Goal: Task Accomplishment & Management: Complete application form

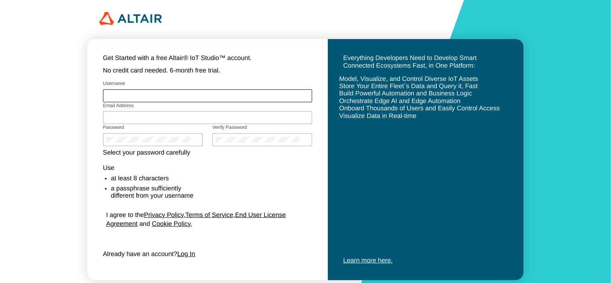
click at [190, 98] on form "Username Email Address Password" at bounding box center [207, 173] width 209 height 183
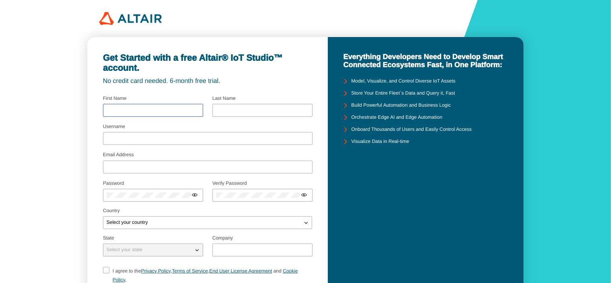
click at [161, 109] on input "text" at bounding box center [153, 110] width 93 height 6
type input "Khushi"
type input "Mulla"
drag, startPoint x: 181, startPoint y: 163, endPoint x: 171, endPoint y: 166, distance: 10.8
click at [171, 166] on div "khushimulla84@gmail.com" at bounding box center [208, 166] width 210 height 13
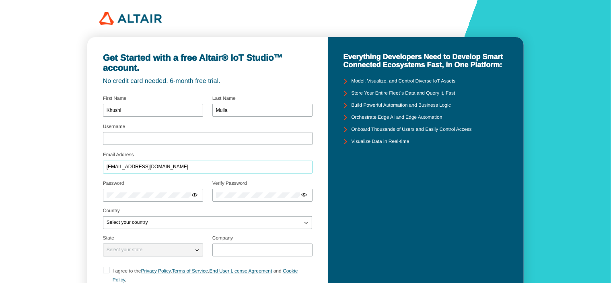
drag, startPoint x: 171, startPoint y: 166, endPoint x: 82, endPoint y: 175, distance: 89.4
click at [82, 175] on div "Get Started with a free Altair® IoT Studio™ account. No credit card needed. 6-m…" at bounding box center [305, 181] width 611 height 363
type input "[EMAIL_ADDRESS][DOMAIN_NAME]"
click at [139, 139] on input "Username" at bounding box center [208, 139] width 202 height 6
type input "[PERSON_NAME]"
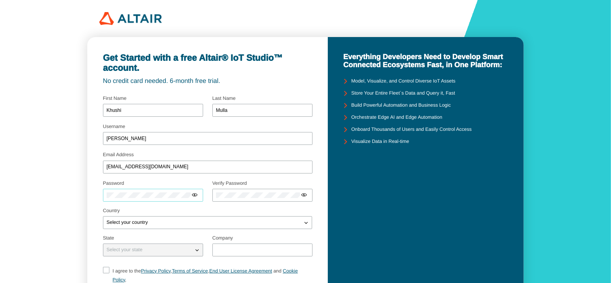
click at [143, 193] on div "Password" at bounding box center [153, 192] width 100 height 23
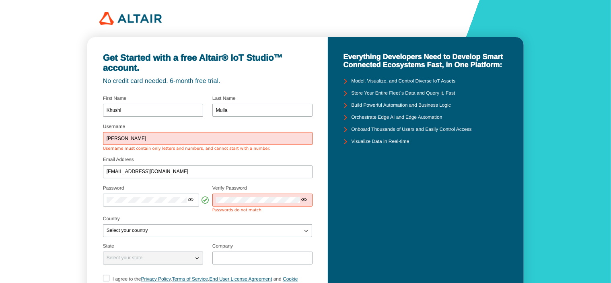
click at [236, 196] on div at bounding box center [262, 199] width 100 height 13
click at [190, 199] on iron-icon at bounding box center [190, 199] width 6 height 6
click at [299, 201] on iron-icon at bounding box center [300, 199] width 6 height 6
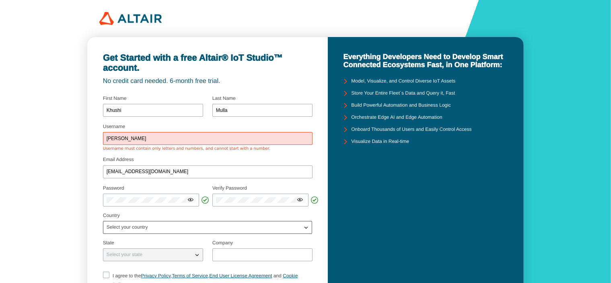
click at [167, 227] on div "Select your country" at bounding box center [202, 227] width 199 height 8
type input "india"
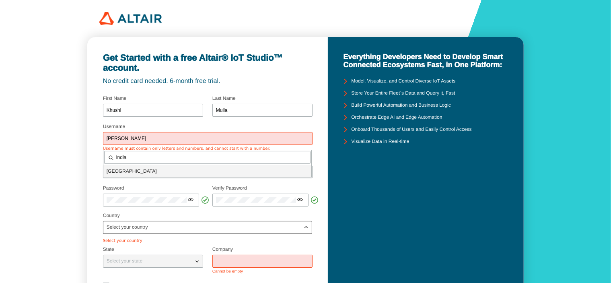
click at [139, 166] on div "[GEOGRAPHIC_DATA]" at bounding box center [207, 171] width 208 height 13
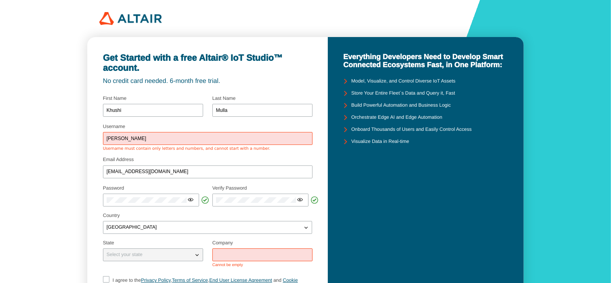
click at [128, 255] on p "Select your state" at bounding box center [124, 255] width 42 height 6
click at [179, 257] on div "Select your state" at bounding box center [148, 255] width 90 height 8
click at [195, 257] on iron-icon at bounding box center [197, 255] width 8 height 8
click at [235, 257] on div at bounding box center [262, 254] width 100 height 13
click at [227, 255] on input "text" at bounding box center [262, 255] width 93 height 6
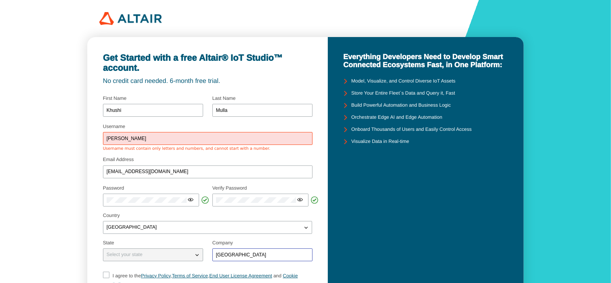
type input "[GEOGRAPHIC_DATA]"
click at [0, 208] on div "Get Started with a free Altair® IoT Studio™ account. No credit card needed. 6-m…" at bounding box center [305, 184] width 611 height 368
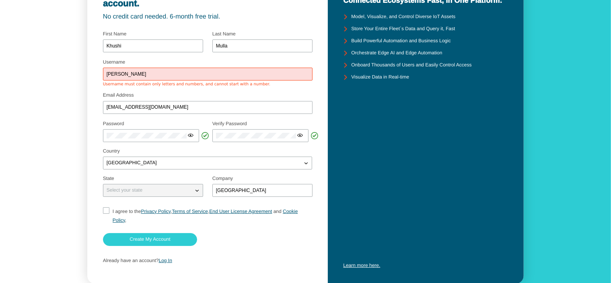
scroll to position [76, 0]
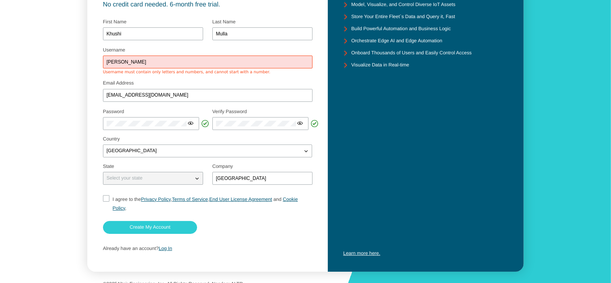
click at [107, 200] on input "I agree to the Privacy Policy , Terms of Service , End User License Agreement a…" at bounding box center [105, 203] width 5 height 17
checkbox input "true"
click at [134, 181] on div "Select your state" at bounding box center [148, 178] width 90 height 8
click at [0, 0] on slot "Create My Account" at bounding box center [0, 0] width 0 height 0
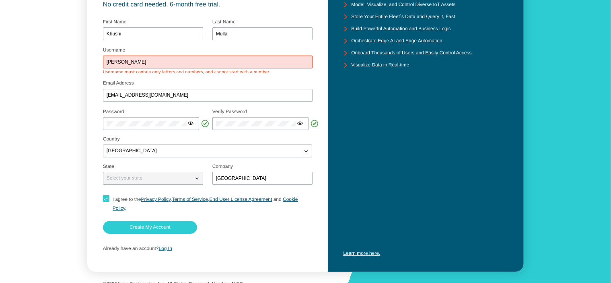
click at [152, 172] on div "Select your state" at bounding box center [153, 178] width 100 height 13
click at [138, 176] on p "Select your state" at bounding box center [124, 178] width 42 height 6
click at [154, 64] on input "[PERSON_NAME]" at bounding box center [208, 63] width 202 height 6
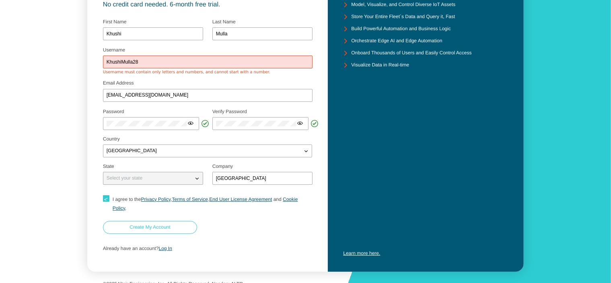
type input "KhushiMulla28"
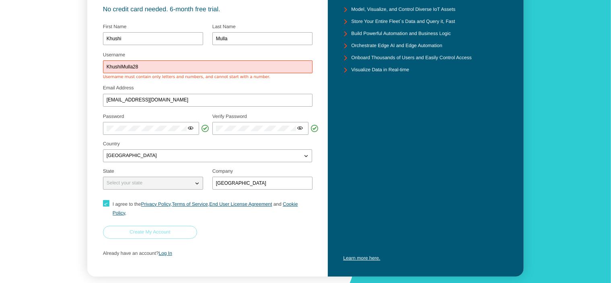
click at [0, 0] on slot "Create My Account" at bounding box center [0, 0] width 0 height 0
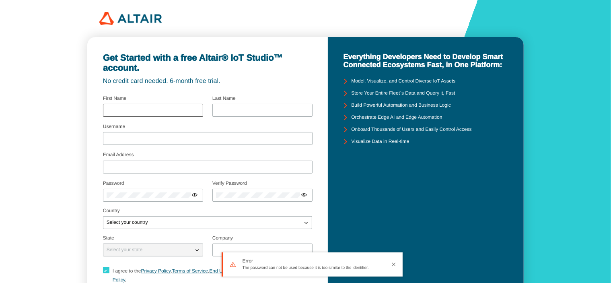
type input "Khushi"
type input "Mulla"
type input "KhushiMulla28"
type input "[EMAIL_ADDRESS][DOMAIN_NAME]"
type input "[GEOGRAPHIC_DATA]"
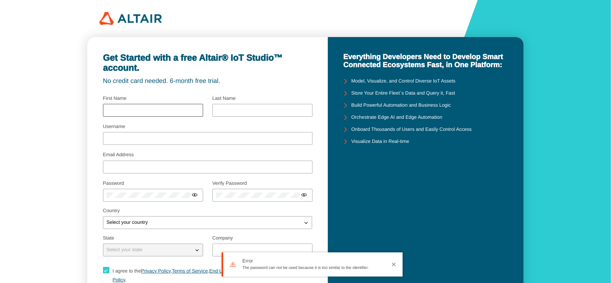
checkbox input "true"
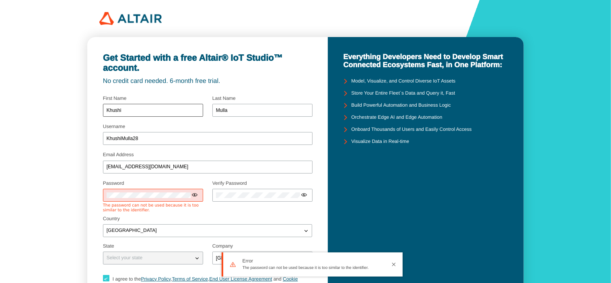
click at [157, 107] on div "Khushi" at bounding box center [153, 110] width 100 height 13
click at [193, 193] on iron-icon at bounding box center [194, 194] width 6 height 6
click at [103, 196] on div at bounding box center [153, 195] width 100 height 13
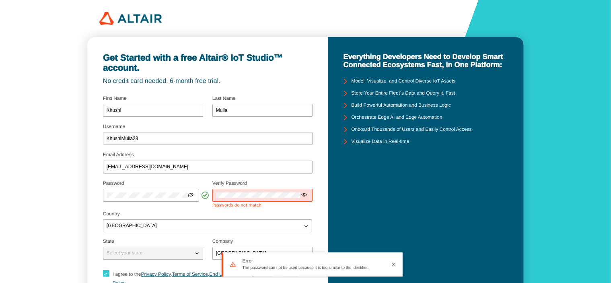
click at [306, 194] on iron-icon at bounding box center [304, 194] width 6 height 6
click at [213, 197] on div at bounding box center [262, 195] width 100 height 13
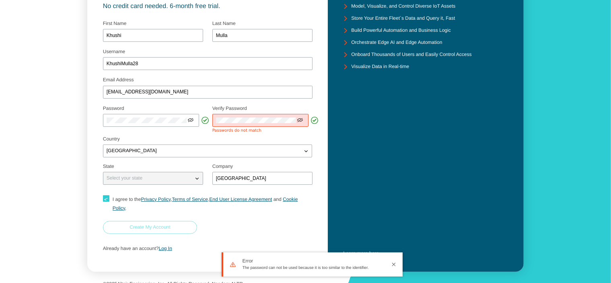
scroll to position [72, 0]
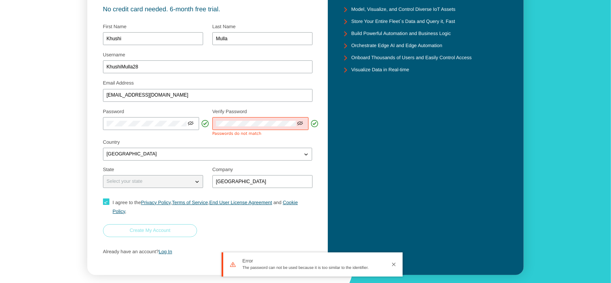
click at [0, 0] on slot "Create My Account" at bounding box center [0, 0] width 0 height 0
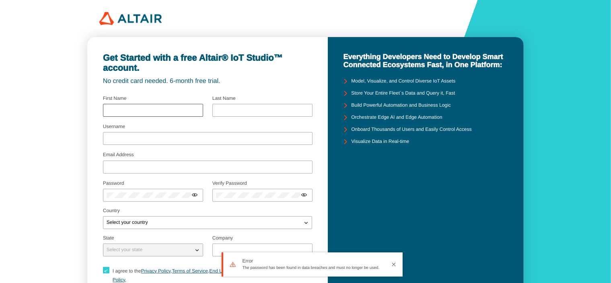
type input "Khushi"
type input "Mulla"
type input "KhushiMulla28"
type input "[EMAIL_ADDRESS][DOMAIN_NAME]"
type input "[GEOGRAPHIC_DATA]"
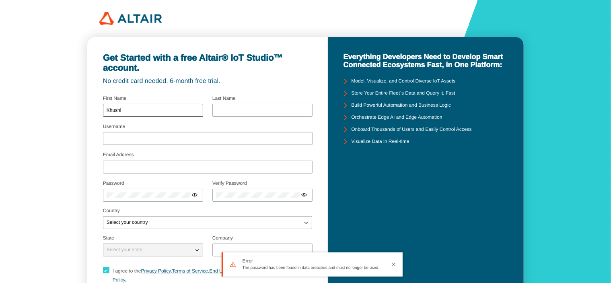
checkbox input "true"
